Goal: Information Seeking & Learning: Learn about a topic

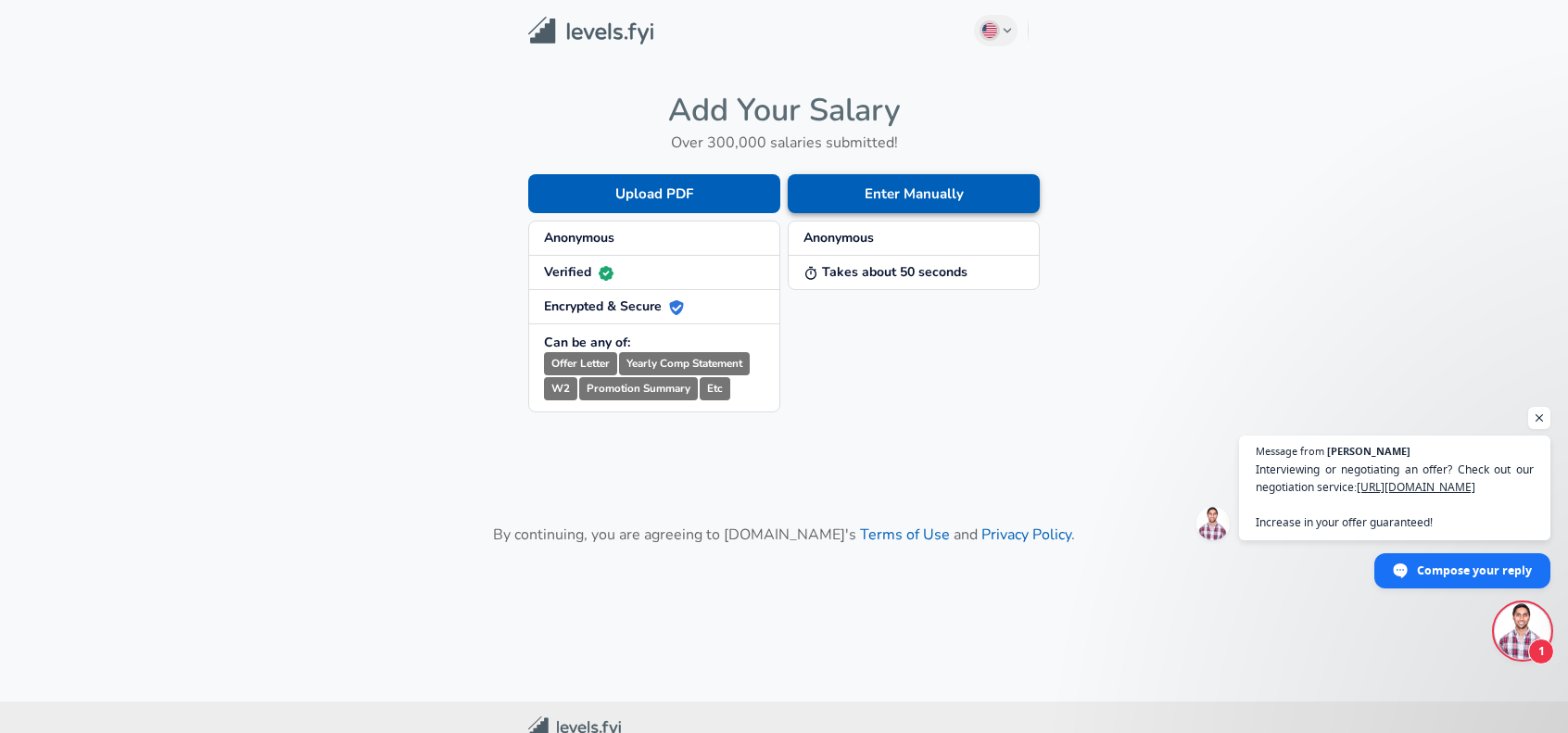
click at [892, 207] on button "Enter Manually" at bounding box center [913, 194] width 252 height 39
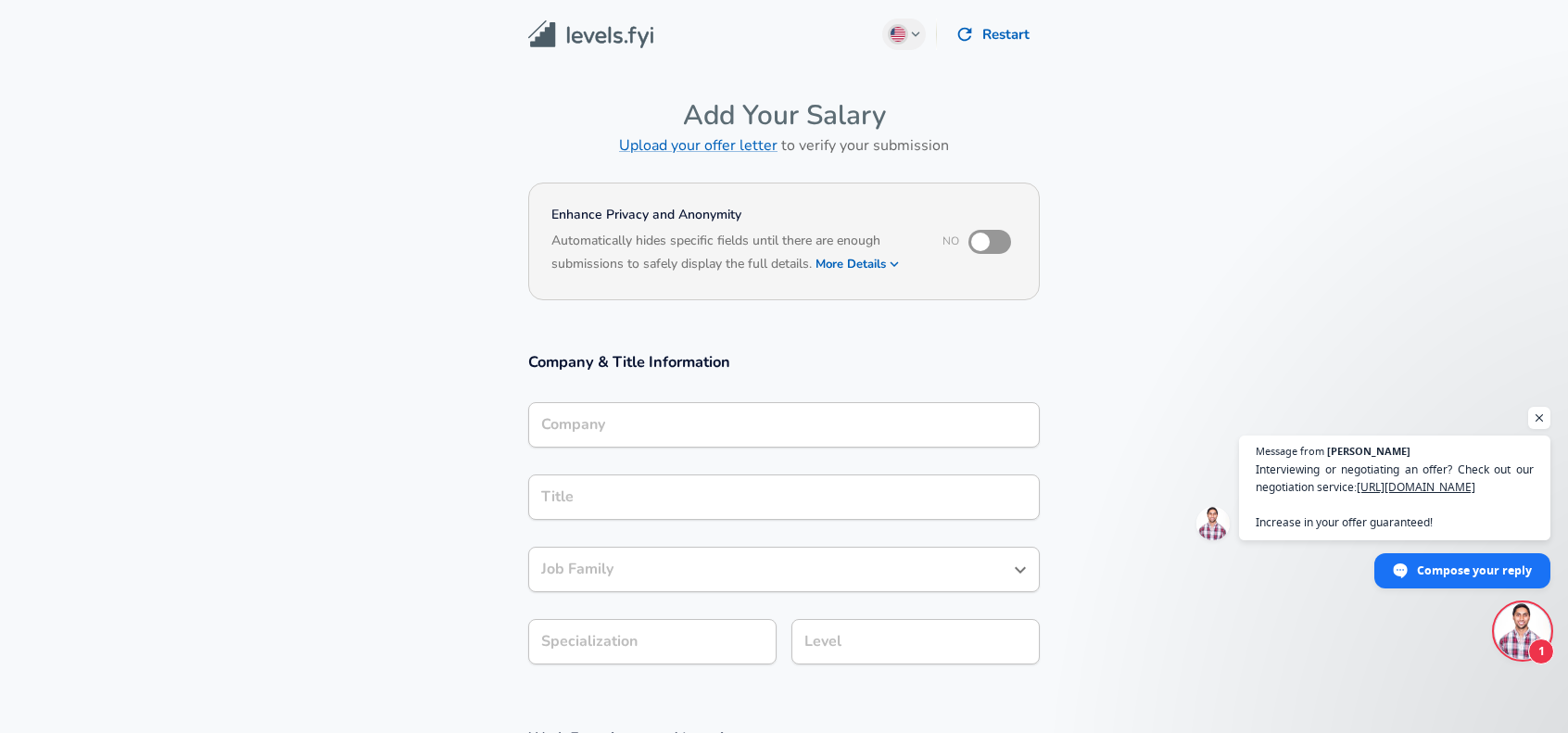
scroll to position [885, 0]
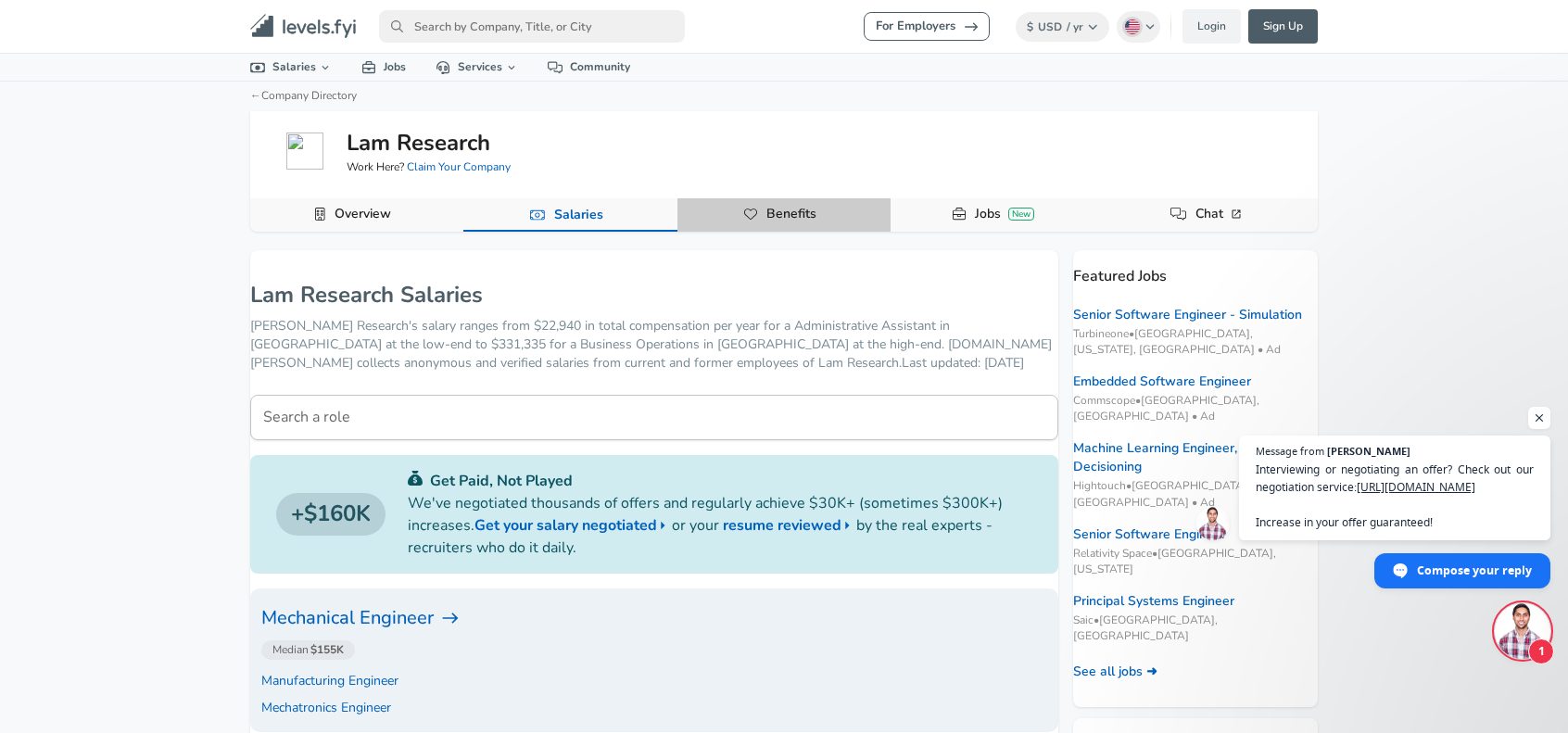
click at [790, 229] on link "Benefits" at bounding box center [791, 214] width 65 height 32
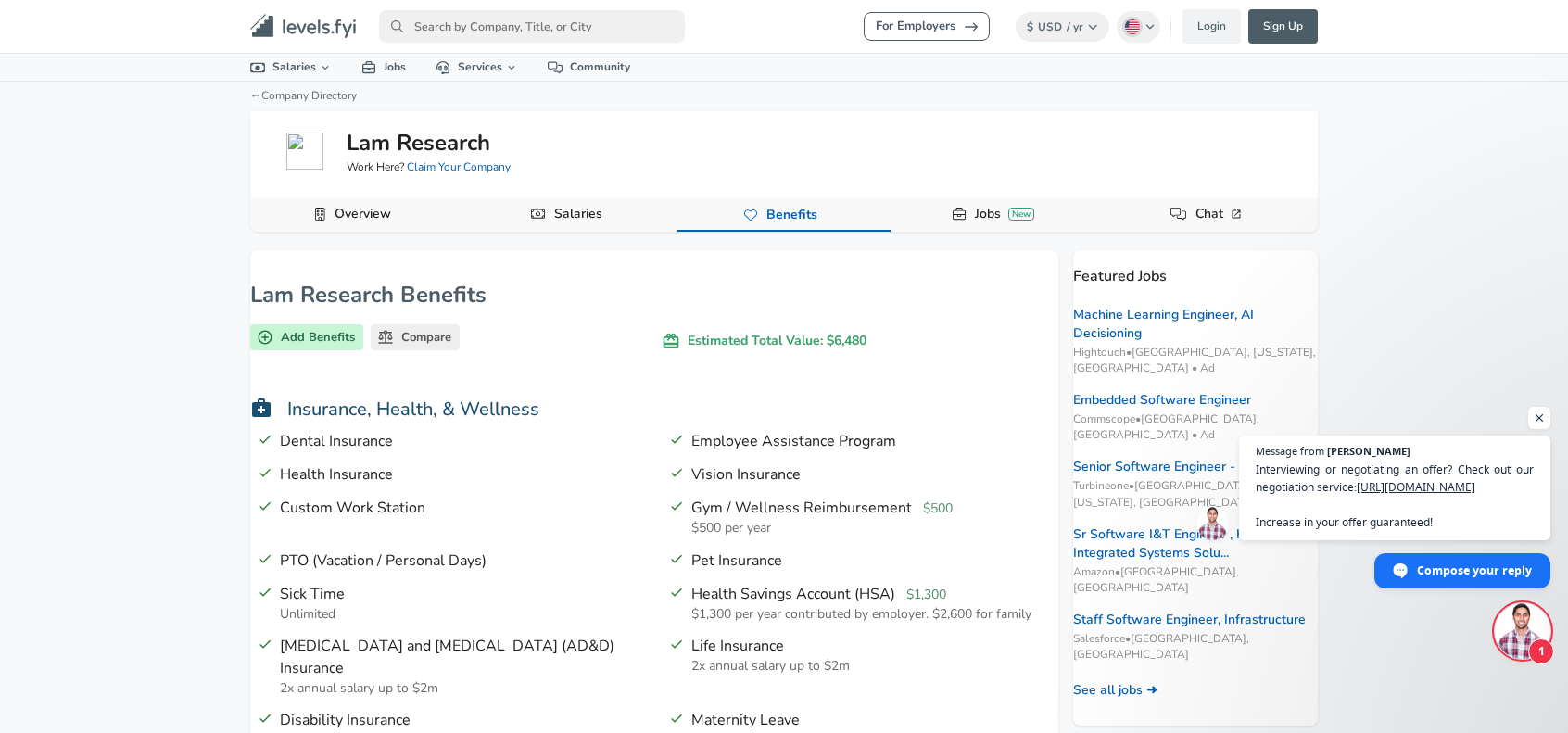
click at [596, 229] on link "Salaries" at bounding box center [578, 214] width 63 height 32
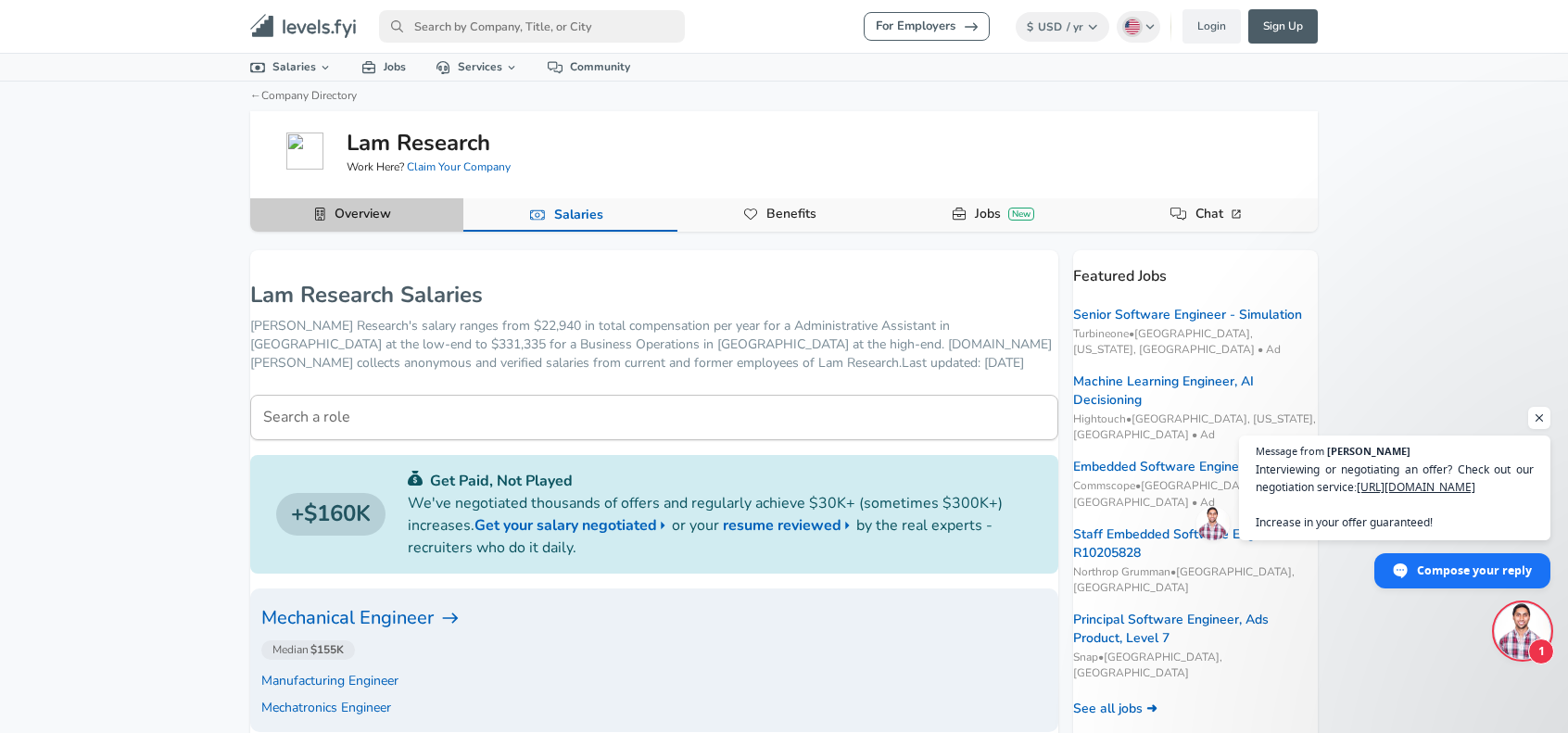
click at [398, 229] on link "Overview" at bounding box center [362, 214] width 71 height 32
